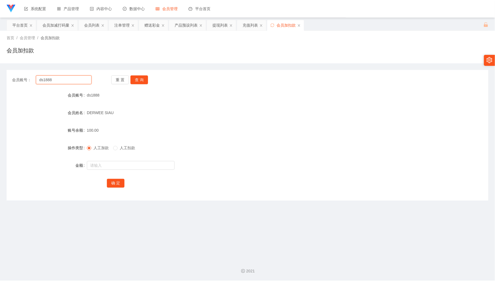
drag, startPoint x: 75, startPoint y: 84, endPoint x: 80, endPoint y: 81, distance: 6.0
click at [75, 83] on input "ds1888" at bounding box center [63, 79] width 55 height 9
paste input "0124693633"
type input "0124693633"
click at [145, 75] on button "查 询" at bounding box center [140, 79] width 18 height 9
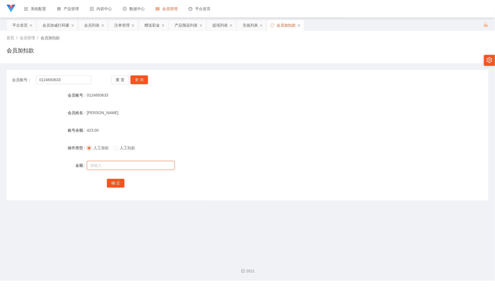
click at [123, 163] on input "text" at bounding box center [131, 165] width 88 height 9
type input "200"
drag, startPoint x: 247, startPoint y: 27, endPoint x: 230, endPoint y: 36, distance: 19.5
click at [247, 27] on div "充值列表" at bounding box center [250, 25] width 15 height 10
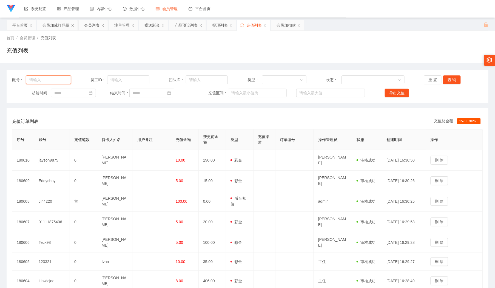
click at [58, 79] on input "text" at bounding box center [48, 79] width 45 height 9
paste input "0124693633"
type input "0124693633"
click at [450, 78] on button "查 询" at bounding box center [453, 79] width 18 height 9
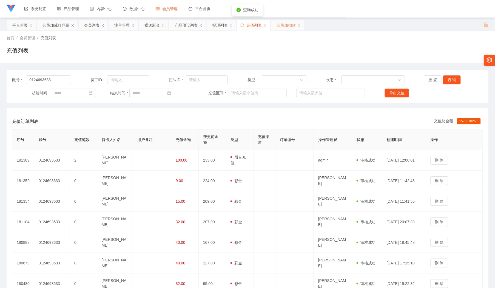
click at [287, 25] on div "会员加扣款" at bounding box center [286, 25] width 19 height 10
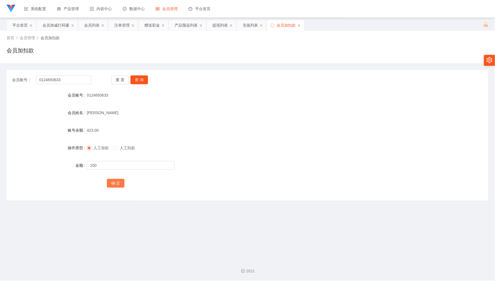
drag, startPoint x: 116, startPoint y: 179, endPoint x: 254, endPoint y: 160, distance: 139.2
click at [115, 179] on button "确 定" at bounding box center [116, 183] width 18 height 9
click at [86, 83] on input "0124693633" at bounding box center [63, 79] width 55 height 9
paste input "Jiahung12345"
type input "Jiahung12345"
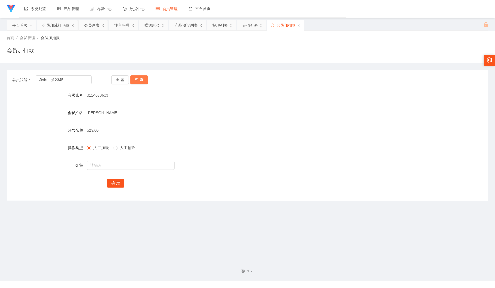
click at [143, 76] on button "查 询" at bounding box center [140, 79] width 18 height 9
click at [129, 170] on input "text" at bounding box center [131, 165] width 88 height 9
type input "200"
click at [120, 181] on button "确 定" at bounding box center [116, 183] width 18 height 9
drag, startPoint x: 187, startPoint y: 227, endPoint x: 122, endPoint y: 193, distance: 73.4
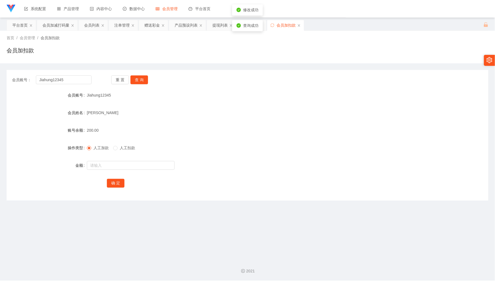
click at [185, 225] on main "关闭左侧 关闭右侧 关闭其它 刷新页面 平台首页 会员加减打码量 会员列表 注单管理 赠送彩金 产品预设列表 提现列表 充值列表 会员加扣款 首页 / 会员管…" at bounding box center [247, 137] width 495 height 238
drag, startPoint x: 107, startPoint y: 165, endPoint x: 112, endPoint y: 167, distance: 5.8
click at [106, 166] on input "text" at bounding box center [131, 165] width 88 height 9
type input "100"
click at [119, 183] on button "确 定" at bounding box center [116, 183] width 18 height 9
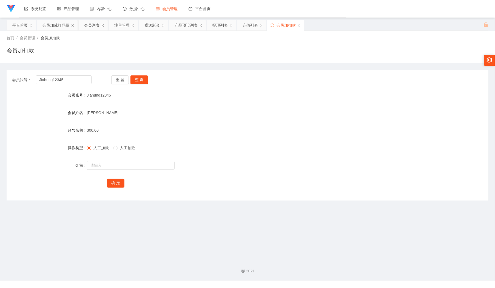
drag, startPoint x: 49, startPoint y: 26, endPoint x: 69, endPoint y: 52, distance: 32.7
click at [49, 26] on div "会员加减打码量" at bounding box center [56, 25] width 27 height 10
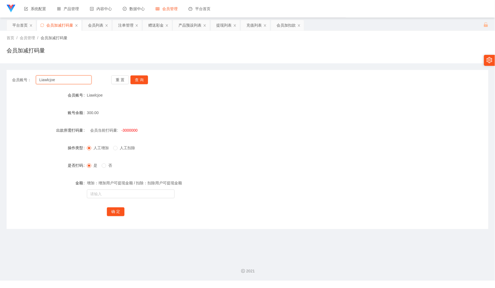
drag, startPoint x: 80, startPoint y: 80, endPoint x: 89, endPoint y: 77, distance: 9.2
click at [80, 80] on input "Liawlcjoe" at bounding box center [63, 79] width 55 height 9
paste input "how"
type input "how"
click at [138, 79] on button "查 询" at bounding box center [140, 79] width 18 height 9
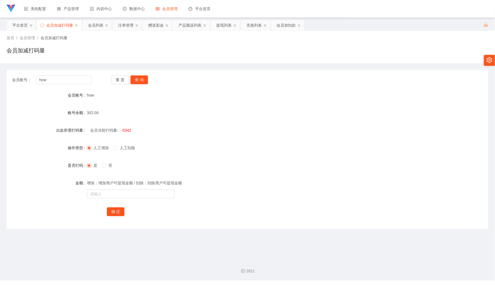
click at [130, 149] on span "人工扣除" at bounding box center [128, 148] width 20 height 4
click at [200, 143] on div "人工增加 人工扣除" at bounding box center [227, 147] width 281 height 11
click at [97, 26] on div "会员列表" at bounding box center [95, 25] width 15 height 10
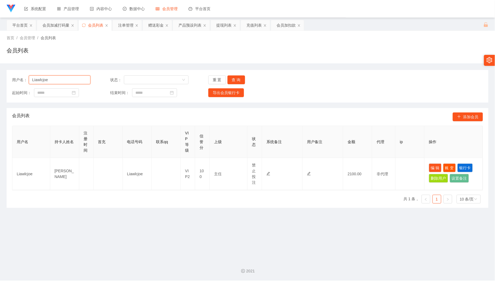
click at [66, 79] on input "Liawlcjoe" at bounding box center [60, 79] width 62 height 9
paste input "how"
type input "how"
click at [239, 77] on button "查 询" at bounding box center [237, 79] width 18 height 9
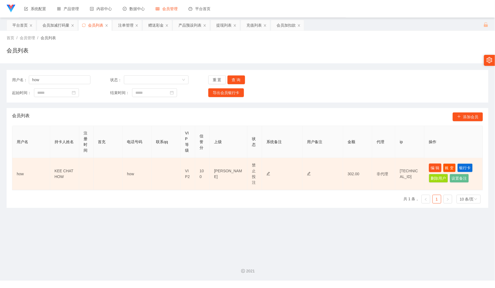
click at [435, 169] on button "编 辑" at bounding box center [435, 167] width 13 height 9
type input "how"
type input "KEE CHAT HOW"
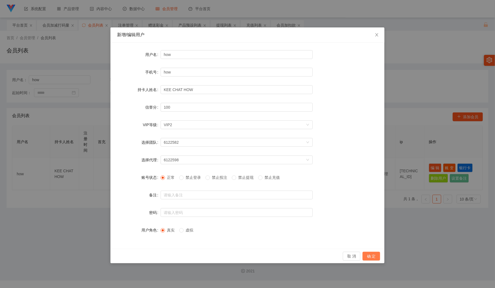
drag, startPoint x: 368, startPoint y: 257, endPoint x: 427, endPoint y: 98, distance: 169.8
click at [367, 257] on button "确 定" at bounding box center [372, 256] width 18 height 9
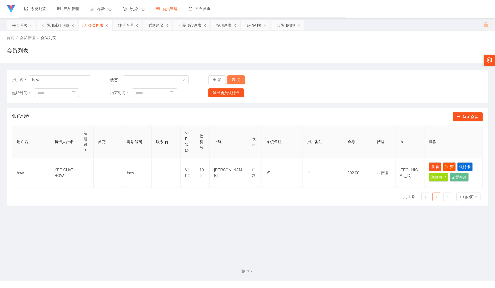
click at [238, 76] on button "查 询" at bounding box center [237, 79] width 18 height 9
click at [238, 76] on div "重 置 查 询" at bounding box center [247, 79] width 78 height 9
click at [238, 76] on button "查 询" at bounding box center [237, 79] width 18 height 9
click at [238, 76] on div "重 置 查 询" at bounding box center [247, 79] width 78 height 9
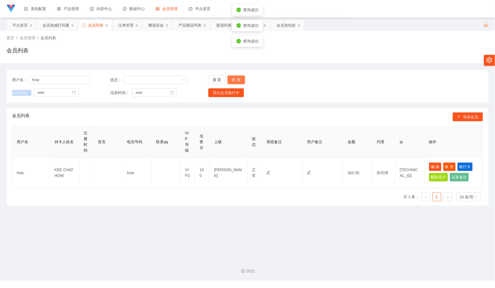
click at [238, 76] on button "查 询" at bounding box center [237, 79] width 18 height 9
click at [238, 76] on div "重 置 查 询" at bounding box center [247, 79] width 78 height 9
click at [238, 76] on button "查 询" at bounding box center [237, 79] width 18 height 9
click at [238, 76] on div "重 置 查 询" at bounding box center [247, 79] width 78 height 9
click at [238, 76] on div "查询成功" at bounding box center [247, 72] width 31 height 11
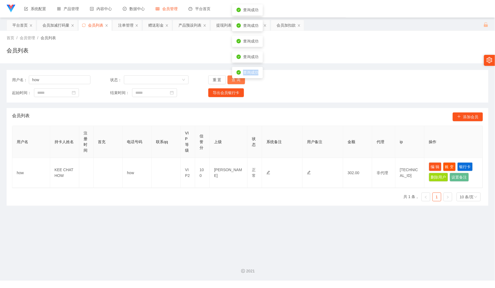
click at [238, 76] on div "查询成功" at bounding box center [247, 72] width 31 height 11
click at [234, 80] on button "查 询" at bounding box center [237, 79] width 18 height 9
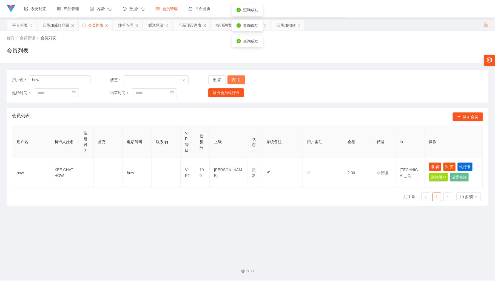
click at [234, 80] on button "查 询" at bounding box center [237, 79] width 18 height 9
drag, startPoint x: 313, startPoint y: 66, endPoint x: 307, endPoint y: 91, distance: 25.2
click at [313, 66] on div "用户名： how 状态： 重 置 查 询 起始时间： 结束时间： 导出会员银行卡 会员列表 添加会员 用户名 持卡人姓名 注册时间 首充 电话号码 联系qq …" at bounding box center [248, 134] width 482 height 142
drag, startPoint x: 437, startPoint y: 163, endPoint x: 417, endPoint y: 167, distance: 19.7
click at [436, 163] on button "编 辑" at bounding box center [435, 166] width 13 height 9
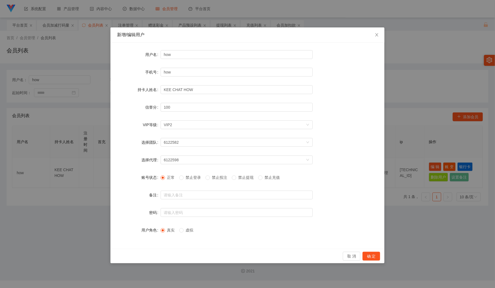
click at [228, 179] on span "禁止投注" at bounding box center [220, 177] width 20 height 4
click at [370, 252] on div "取 消 确 定" at bounding box center [248, 256] width 274 height 15
click at [371, 256] on button "确 定" at bounding box center [372, 256] width 18 height 9
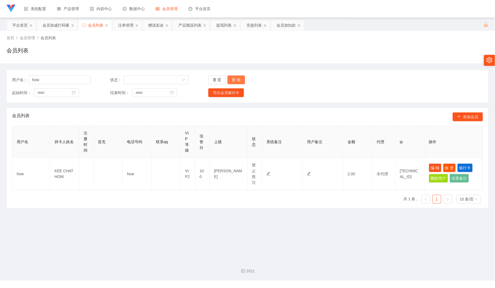
click at [242, 80] on button "查 询" at bounding box center [237, 79] width 18 height 9
click at [465, 230] on main "关闭左侧 关闭右侧 关闭其它 刷新页面 平台首页 会员加减打码量 会员列表 注单管理 赠送彩金 产品预设列表 提现列表 充值列表 会员加扣款 首页 / 会员管…" at bounding box center [247, 137] width 495 height 238
click at [470, 246] on main "关闭左侧 关闭右侧 关闭其它 刷新页面 平台首页 会员加减打码量 会员列表 注单管理 赠送彩金 产品预设列表 提现列表 充值列表 会员加扣款 首页 / 会员管…" at bounding box center [247, 137] width 495 height 238
click at [54, 27] on div "会员加减打码量" at bounding box center [56, 25] width 27 height 10
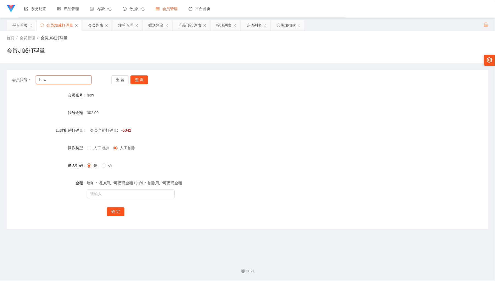
drag, startPoint x: 68, startPoint y: 83, endPoint x: 72, endPoint y: 81, distance: 4.7
click at [67, 83] on input "how" at bounding box center [63, 79] width 55 height 9
paste input "[PERSON_NAME]"
type input "[PERSON_NAME]"
drag, startPoint x: 141, startPoint y: 76, endPoint x: 140, endPoint y: 91, distance: 15.6
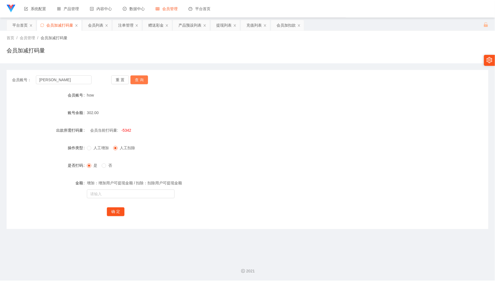
click at [141, 76] on button "查 询" at bounding box center [140, 79] width 18 height 9
click at [125, 187] on div "增加：增加用户可提现金额 / 扣除：扣除用户可提现金额" at bounding box center [227, 182] width 281 height 11
click at [125, 190] on input "text" at bounding box center [131, 194] width 88 height 9
type input "3333333333333"
click at [117, 211] on button "确 定" at bounding box center [116, 211] width 18 height 9
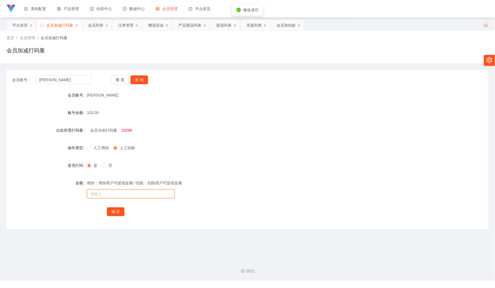
click at [138, 198] on input "text" at bounding box center [131, 194] width 88 height 9
type input "100010298"
click at [120, 214] on button "确 定" at bounding box center [116, 211] width 18 height 9
click at [96, 26] on div "会员列表" at bounding box center [95, 25] width 15 height 10
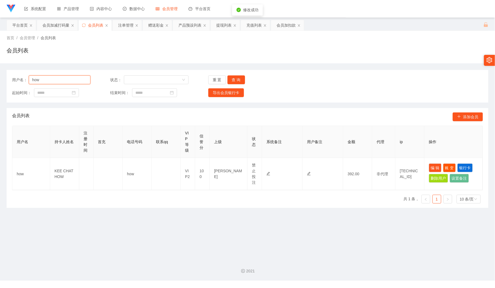
click at [77, 83] on input "how" at bounding box center [60, 79] width 62 height 9
paste input "[PERSON_NAME]"
type input "[PERSON_NAME]"
click at [236, 81] on button "查 询" at bounding box center [237, 79] width 18 height 9
drag, startPoint x: 126, startPoint y: 28, endPoint x: 135, endPoint y: 57, distance: 30.6
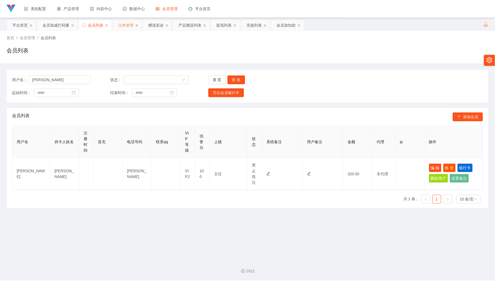
click at [126, 28] on div "注单管理" at bounding box center [125, 25] width 15 height 10
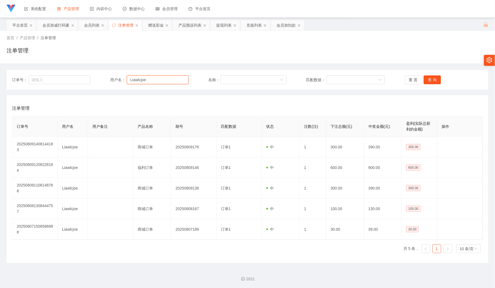
drag, startPoint x: 157, startPoint y: 79, endPoint x: 275, endPoint y: 95, distance: 119.6
click at [159, 80] on input "Liawlcjoe" at bounding box center [158, 79] width 62 height 9
paste input "[PERSON_NAME]"
type input "[PERSON_NAME]"
click at [427, 78] on button "查 询" at bounding box center [433, 79] width 18 height 9
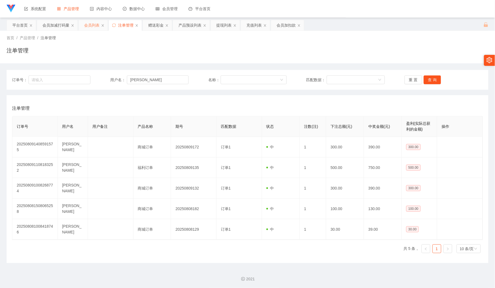
click at [89, 22] on div "会员列表" at bounding box center [91, 25] width 15 height 10
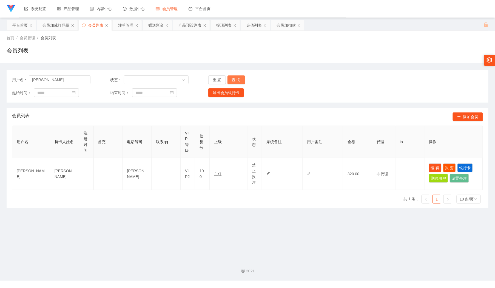
click at [239, 81] on button "查 询" at bounding box center [237, 79] width 18 height 9
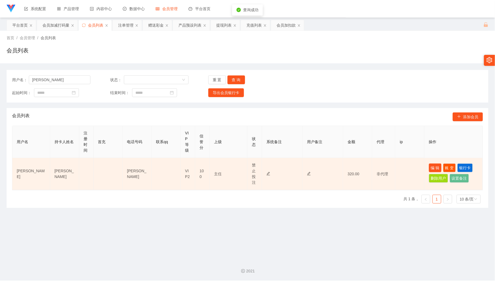
click at [436, 165] on button "编 辑" at bounding box center [435, 167] width 13 height 9
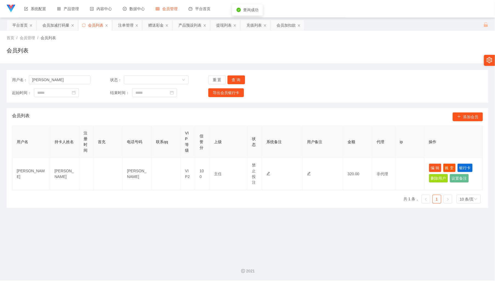
type input "[PERSON_NAME]"
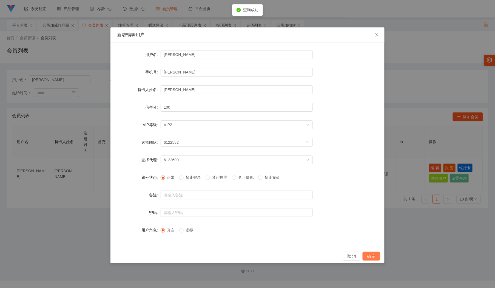
click at [370, 256] on button "确 定" at bounding box center [372, 256] width 18 height 9
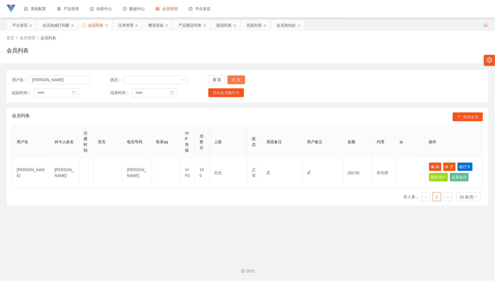
click at [237, 81] on button "查 询" at bounding box center [237, 79] width 18 height 9
click at [237, 81] on div "重 置 查 询" at bounding box center [247, 79] width 78 height 9
click at [237, 81] on button "查 询" at bounding box center [237, 79] width 18 height 9
click at [237, 81] on div "重 置 查 询" at bounding box center [247, 79] width 78 height 9
click at [235, 80] on button "查 询" at bounding box center [237, 79] width 18 height 9
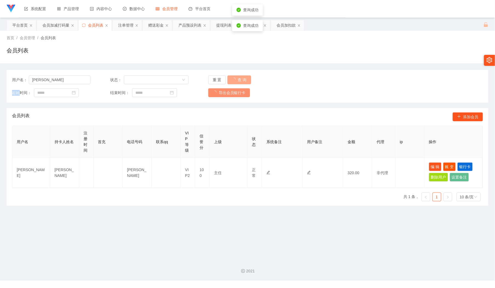
click at [235, 80] on div "重 置 查 询" at bounding box center [247, 79] width 78 height 9
click at [235, 80] on button "查 询" at bounding box center [237, 79] width 18 height 9
click at [235, 80] on div "重 置 查 询" at bounding box center [247, 79] width 78 height 9
click at [235, 80] on button "查 询" at bounding box center [237, 79] width 18 height 9
click at [235, 80] on div "重 置 查 询" at bounding box center [247, 79] width 78 height 9
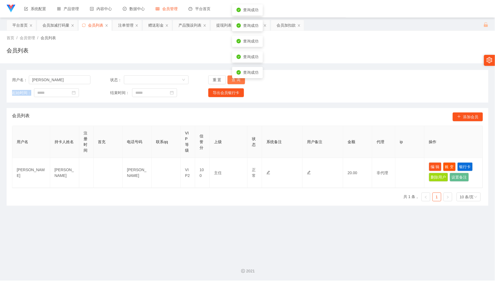
click at [235, 80] on button "查 询" at bounding box center [237, 79] width 18 height 9
click at [235, 80] on body "保存配置 重置配置 整体风格设置 主题色 导航设置 内容区域宽度 流式 固定Header 固定侧边栏 其他设置 色弱模式 多页签模式 隐藏设置抽屉 页面切换动…" at bounding box center [247, 144] width 495 height 288
click at [235, 80] on button "查 询" at bounding box center [237, 79] width 18 height 9
drag, startPoint x: 433, startPoint y: 166, endPoint x: 430, endPoint y: 166, distance: 3.1
click at [433, 166] on button "编 辑" at bounding box center [435, 166] width 13 height 9
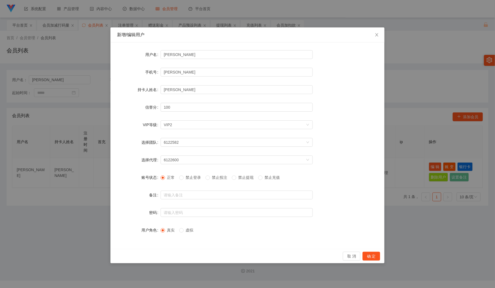
click at [227, 176] on span "禁止投注" at bounding box center [220, 177] width 20 height 4
click at [370, 255] on button "确 定" at bounding box center [372, 256] width 18 height 9
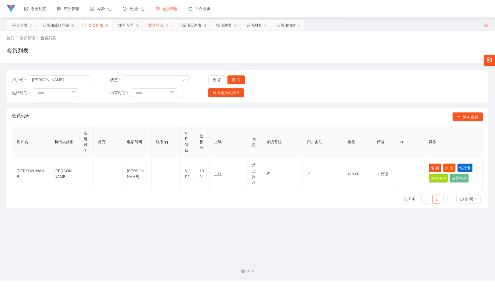
click at [152, 26] on div "赠送彩金" at bounding box center [155, 25] width 15 height 10
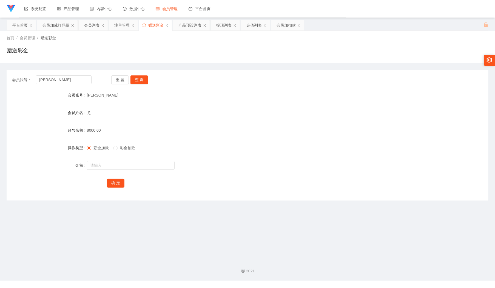
click at [204, 86] on div "会员账号： [PERSON_NAME] 重 置 查 询 会员账号 yong vivian 会员姓名 龙 账号余额 8000.00 操作类型 彩金加款 彩金扣款…" at bounding box center [248, 135] width 482 height 131
click at [76, 78] on input "[PERSON_NAME]" at bounding box center [63, 79] width 55 height 9
click at [143, 82] on button "查 询" at bounding box center [140, 79] width 18 height 9
click at [138, 164] on input "text" at bounding box center [131, 165] width 88 height 9
click at [131, 151] on label "彩金扣款" at bounding box center [125, 148] width 24 height 6
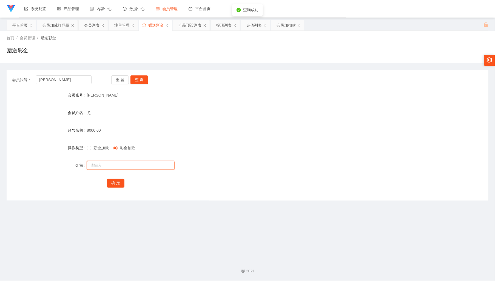
click at [134, 166] on input "text" at bounding box center [131, 165] width 88 height 9
type input "5000"
drag, startPoint x: 110, startPoint y: 184, endPoint x: 130, endPoint y: 180, distance: 20.2
click at [110, 184] on button "确 定" at bounding box center [116, 183] width 18 height 9
click at [76, 84] on input "[PERSON_NAME]" at bounding box center [63, 79] width 55 height 9
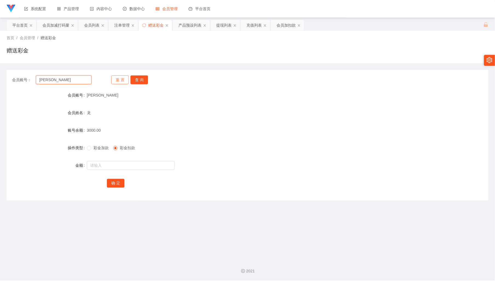
paste input "LAWLEE"
type input "LAWLEE"
click at [143, 80] on button "查 询" at bounding box center [140, 79] width 18 height 9
click at [121, 169] on input "text" at bounding box center [131, 165] width 88 height 9
type input "5000"
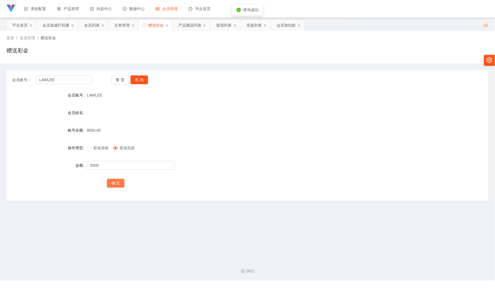
drag, startPoint x: 113, startPoint y: 179, endPoint x: 119, endPoint y: 179, distance: 5.5
click at [113, 179] on button "确 定" at bounding box center [116, 183] width 18 height 9
click at [50, 21] on div "会员加减打码量" at bounding box center [56, 25] width 27 height 10
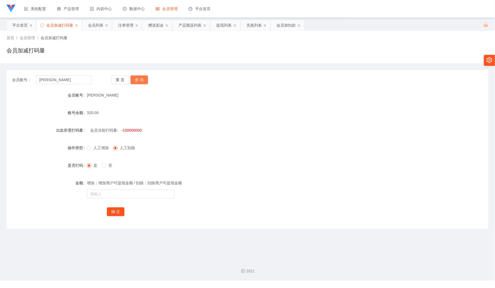
click at [140, 81] on button "查 询" at bounding box center [140, 79] width 18 height 9
click at [120, 195] on input "text" at bounding box center [131, 194] width 88 height 9
type input "300"
click at [119, 210] on button "确 定" at bounding box center [116, 211] width 18 height 9
